Goal: Check status: Check status

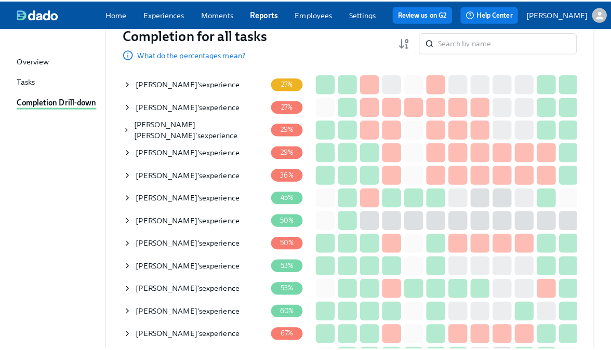
scroll to position [134, 0]
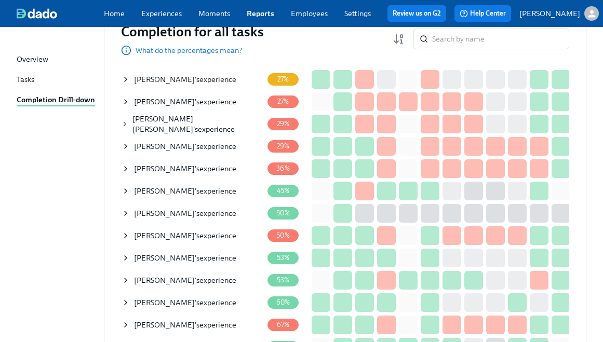
click at [169, 280] on span "[PERSON_NAME]" at bounding box center [164, 280] width 61 height 9
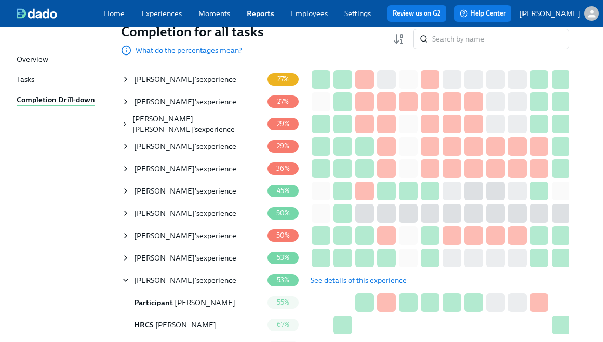
click at [352, 283] on span "See details of this experience" at bounding box center [359, 280] width 96 height 10
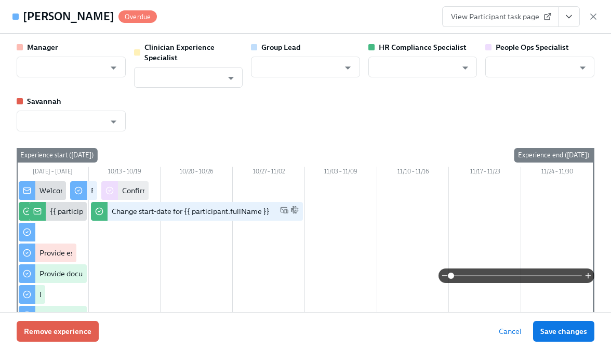
type input "[PERSON_NAME]"
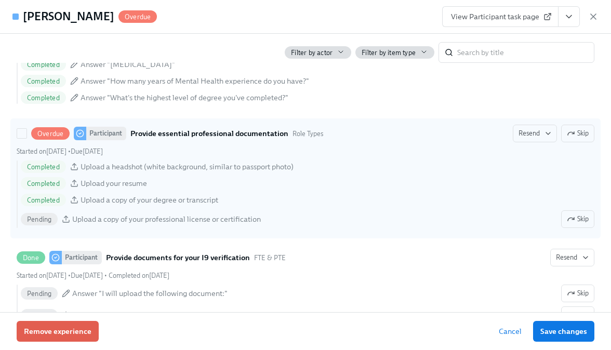
scroll to position [930, 0]
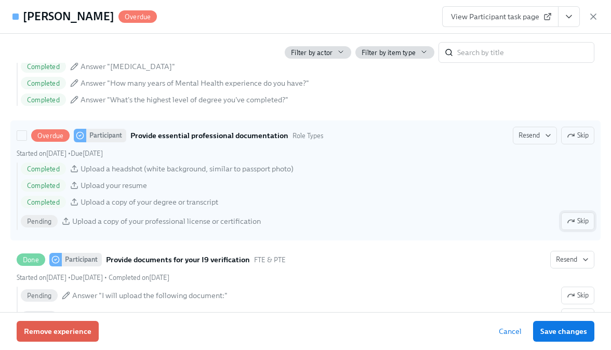
click at [572, 223] on span "Skip" at bounding box center [578, 221] width 22 height 10
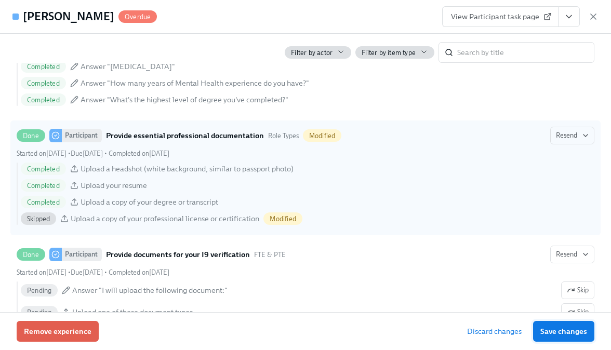
click at [564, 338] on button "Save changes" at bounding box center [563, 331] width 61 height 21
